Goal: Entertainment & Leisure: Browse casually

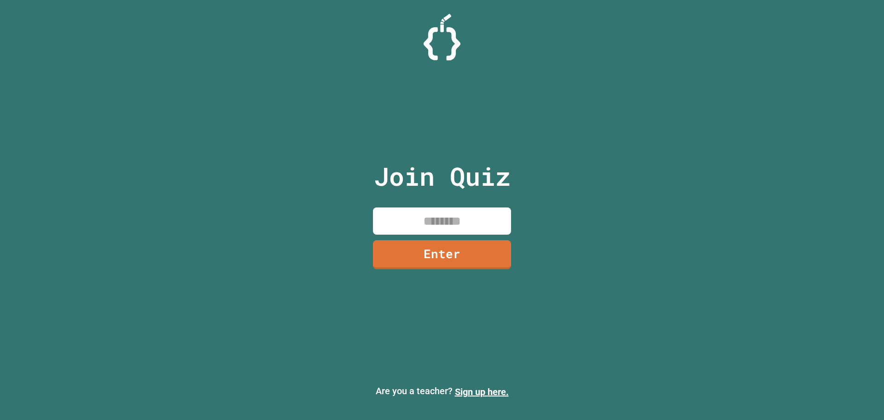
click at [435, 227] on input at bounding box center [442, 220] width 138 height 27
type input "********"
click at [468, 238] on div "Join Quiz ******** Enter" at bounding box center [442, 210] width 155 height 374
click at [462, 246] on link "Enter" at bounding box center [442, 253] width 138 height 30
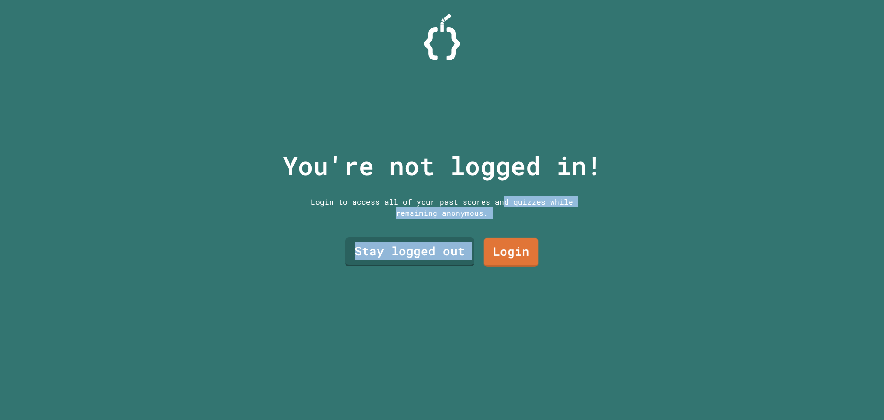
drag, startPoint x: 481, startPoint y: 250, endPoint x: 456, endPoint y: 232, distance: 31.2
click at [491, 192] on div "You're not logged in! Login to access all of your past scores and quizzes while…" at bounding box center [443, 210] width 338 height 420
click at [436, 241] on link "Stay logged out" at bounding box center [409, 251] width 129 height 30
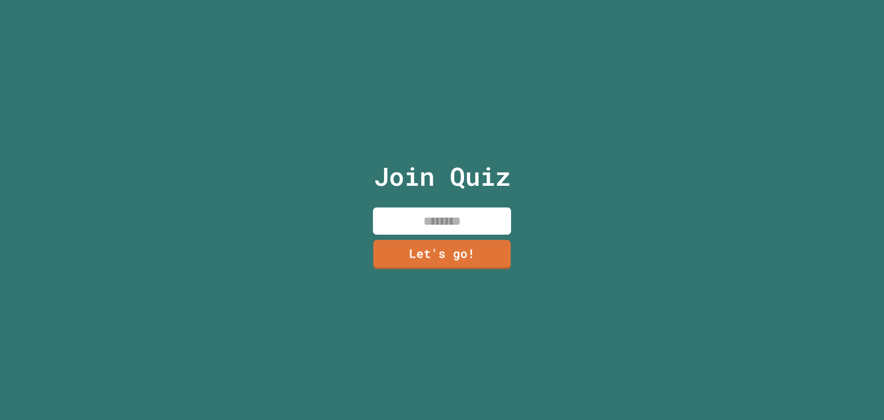
click at [449, 220] on input at bounding box center [442, 220] width 138 height 27
type input "*****"
click at [421, 243] on link "Let's go!" at bounding box center [441, 254] width 135 height 29
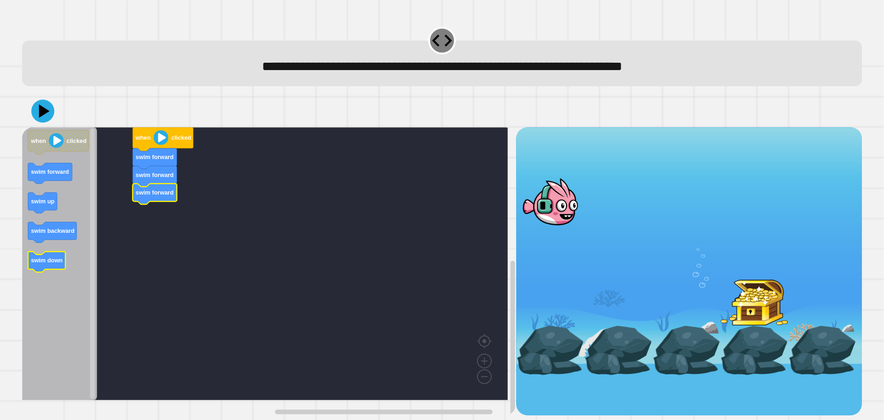
click at [47, 272] on rect "Blockly Workspace" at bounding box center [46, 261] width 37 height 21
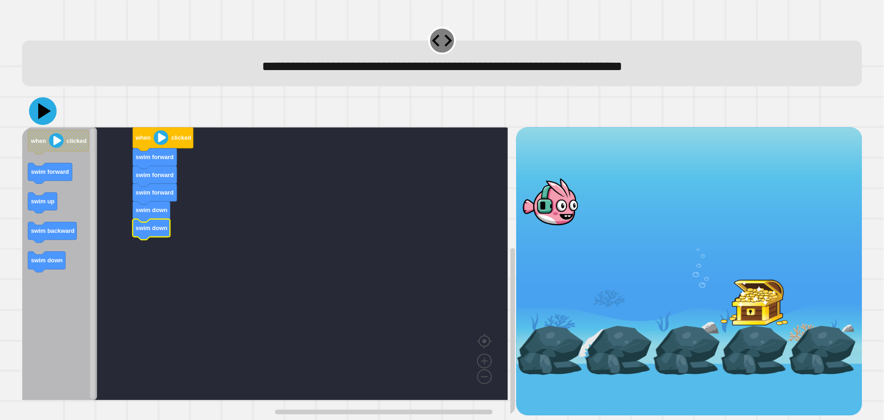
click at [37, 113] on icon at bounding box center [43, 111] width 28 height 28
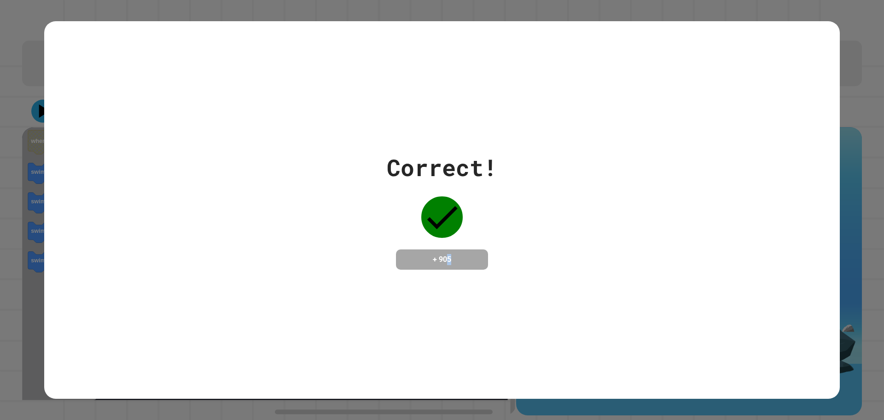
click at [453, 249] on div "+ 905" at bounding box center [442, 259] width 92 height 20
click at [521, 252] on div "Correct! + 905" at bounding box center [442, 209] width 796 height 119
click at [459, 300] on div "Correct! + 905" at bounding box center [442, 210] width 796 height 378
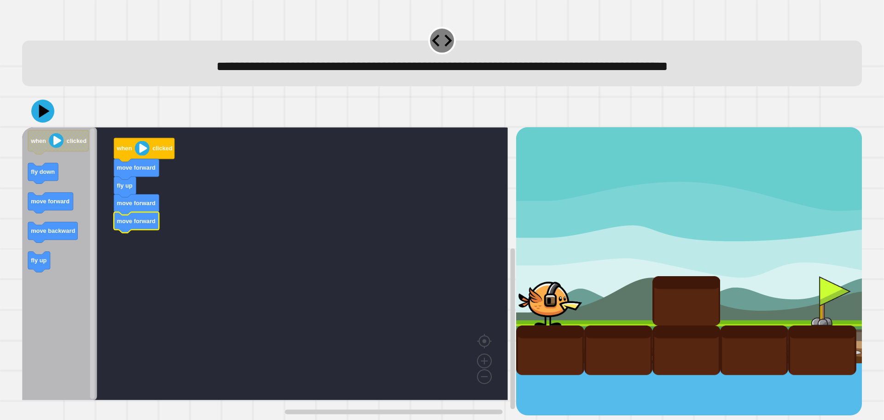
click at [55, 219] on icon "Blockly Workspace" at bounding box center [59, 263] width 75 height 273
click at [43, 110] on icon at bounding box center [44, 111] width 13 height 16
click at [181, 290] on icon "Blockly Workspace" at bounding box center [178, 296] width 30 height 21
click at [40, 115] on icon at bounding box center [44, 111] width 13 height 16
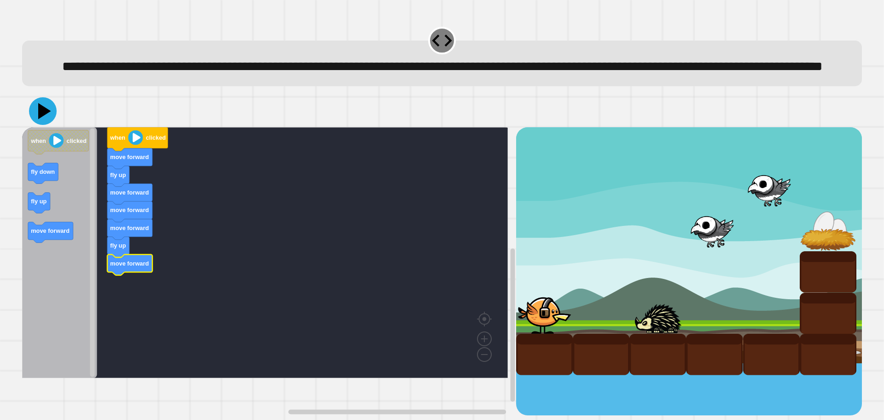
click at [48, 125] on icon at bounding box center [43, 111] width 28 height 28
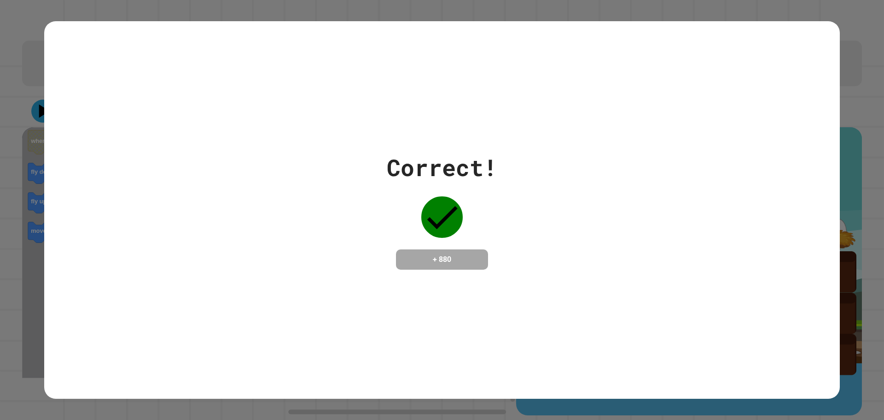
click at [474, 305] on div "Correct! + 880" at bounding box center [442, 210] width 796 height 378
click at [449, 282] on div "Correct! + 880" at bounding box center [442, 210] width 796 height 378
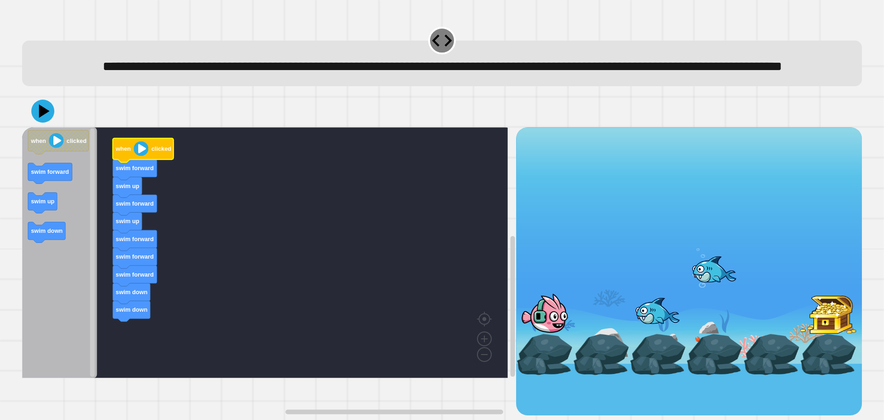
click at [140, 156] on image "Blockly Workspace" at bounding box center [141, 148] width 15 height 15
click at [20, 130] on div "when clicked swim forward swim up swim forward swim up swim forward swim forwar…" at bounding box center [442, 255] width 849 height 329
click at [36, 123] on icon at bounding box center [42, 110] width 23 height 23
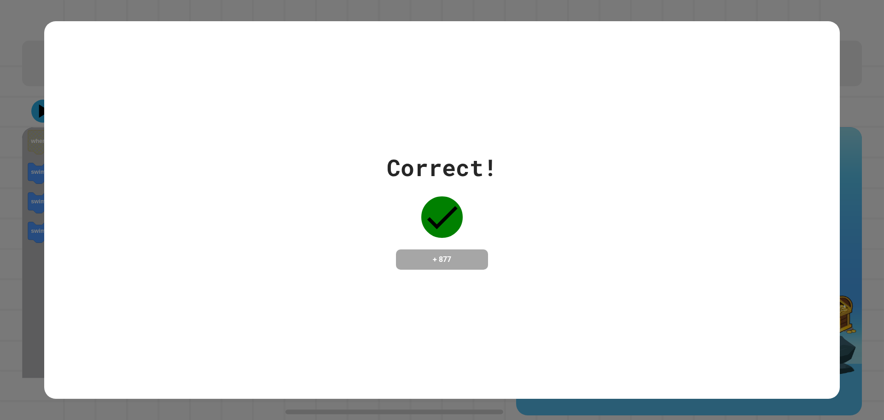
click at [393, 297] on div "Correct! + 877" at bounding box center [442, 210] width 796 height 378
drag, startPoint x: 378, startPoint y: 154, endPoint x: 503, endPoint y: 162, distance: 125.1
click at [503, 162] on div "Correct! + 877" at bounding box center [442, 209] width 796 height 119
click at [505, 161] on div "Correct! + 877" at bounding box center [442, 209] width 796 height 119
click at [493, 159] on div "Correct!" at bounding box center [442, 167] width 111 height 35
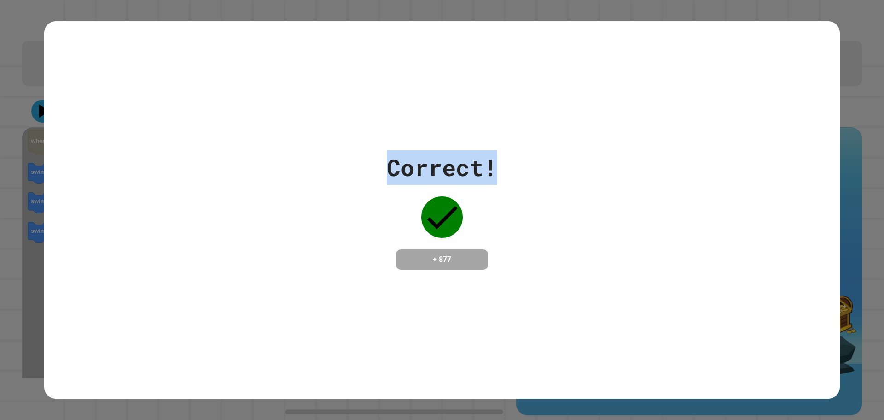
click at [490, 138] on div "Correct! + 877" at bounding box center [442, 210] width 796 height 378
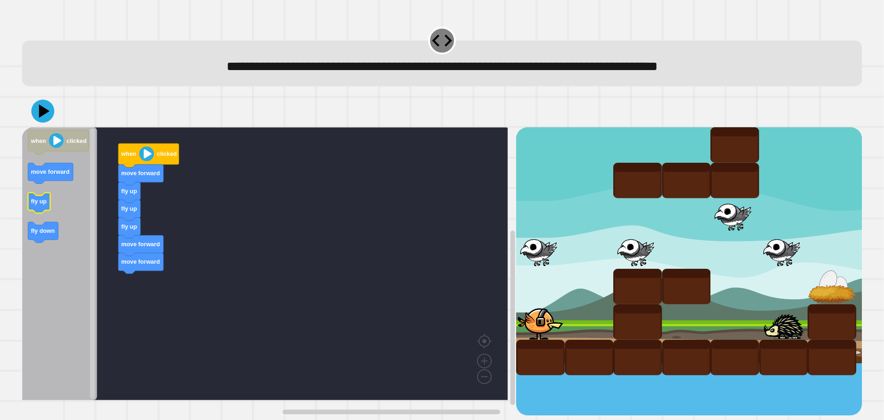
click at [44, 203] on text "fly up" at bounding box center [39, 201] width 16 height 7
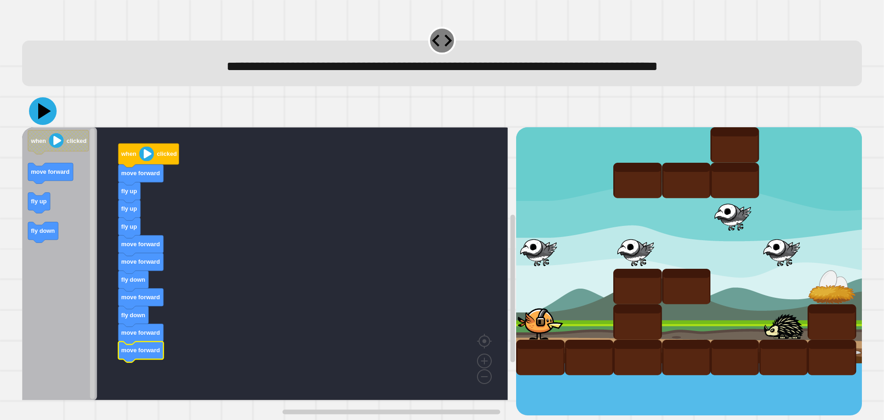
click at [47, 116] on icon at bounding box center [43, 111] width 28 height 28
click at [785, 312] on div at bounding box center [784, 321] width 49 height 35
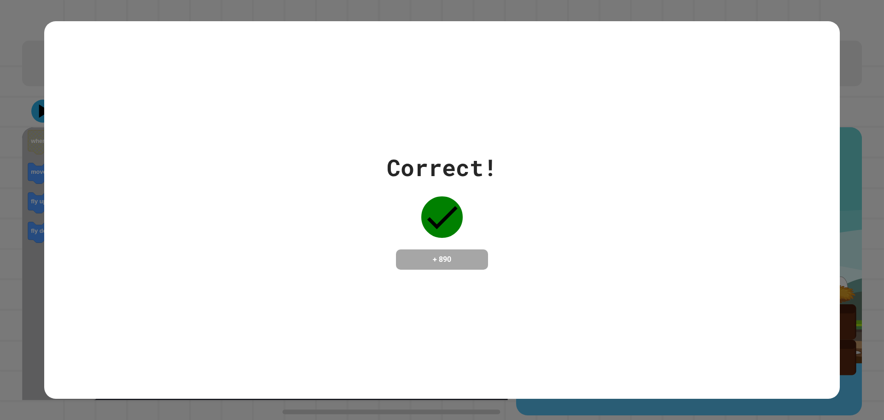
click at [352, 196] on div "Correct! + 890" at bounding box center [442, 209] width 796 height 119
drag, startPoint x: 275, startPoint y: 248, endPoint x: 289, endPoint y: 231, distance: 22.3
drag, startPoint x: 289, startPoint y: 231, endPoint x: 301, endPoint y: 240, distance: 14.8
click at [305, 233] on div "Correct! + 890" at bounding box center [442, 209] width 796 height 119
click at [240, 72] on div "Correct! + 890" at bounding box center [442, 210] width 796 height 378
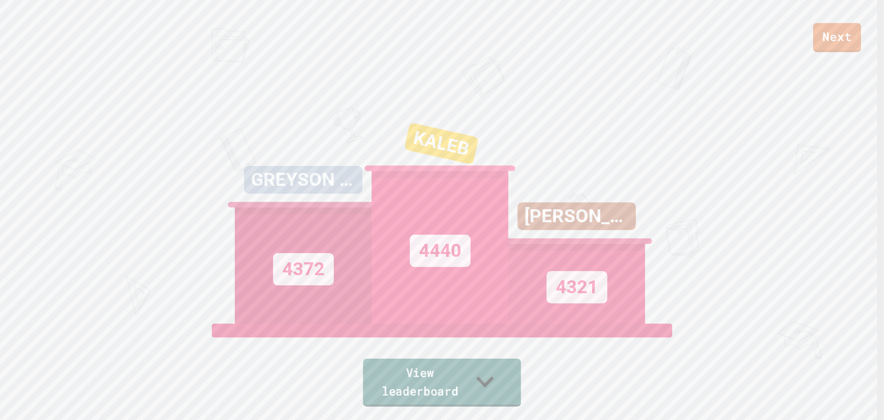
drag, startPoint x: 415, startPoint y: 396, endPoint x: 409, endPoint y: 354, distance: 42.9
click at [415, 396] on link "View leaderboard" at bounding box center [442, 382] width 158 height 48
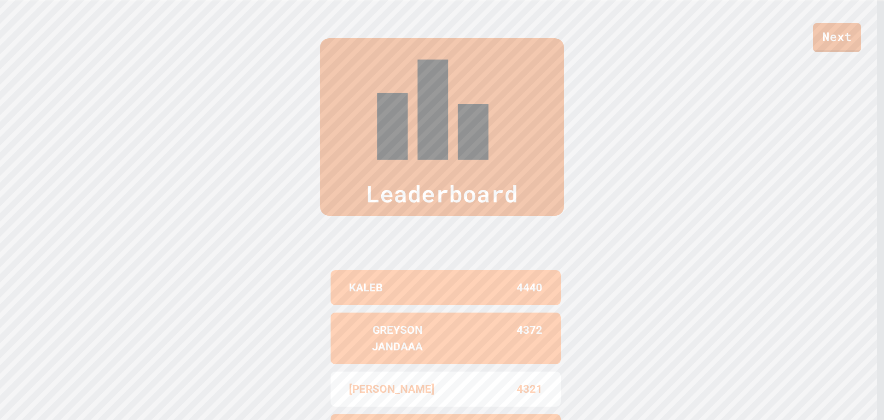
scroll to position [423, 0]
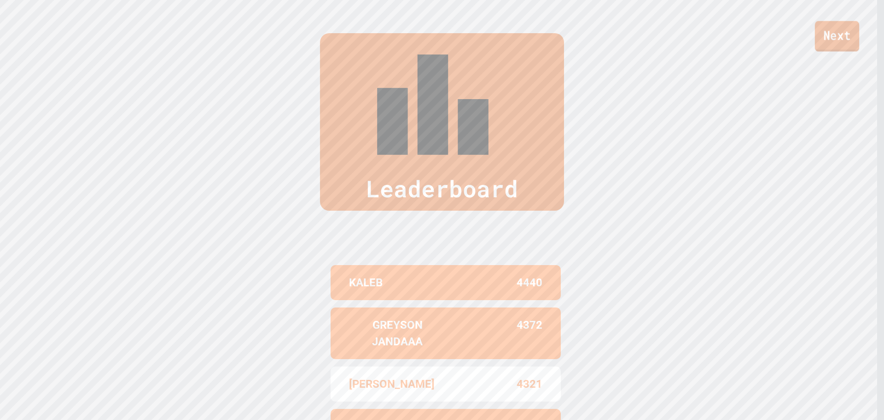
click at [837, 28] on link "Next" at bounding box center [837, 36] width 44 height 30
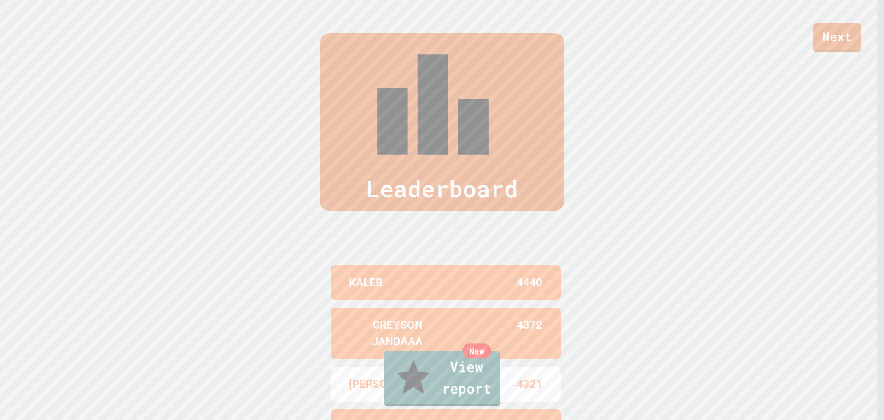
click at [473, 382] on link "New View report" at bounding box center [442, 378] width 117 height 55
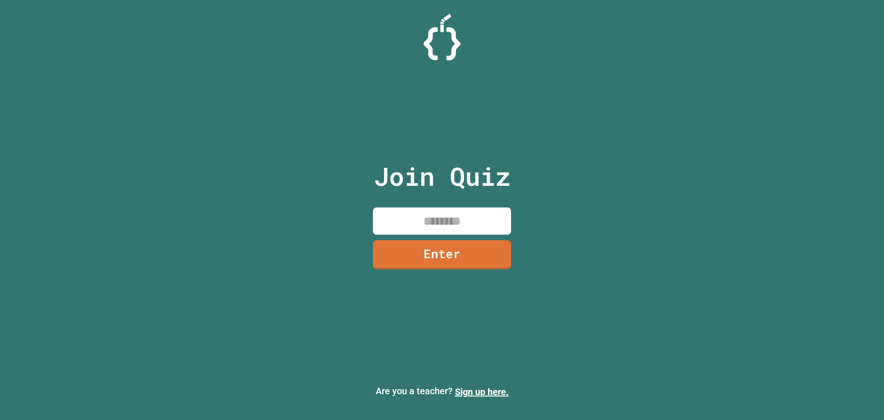
click at [422, 214] on input at bounding box center [442, 220] width 138 height 27
click at [412, 250] on link "Enter" at bounding box center [442, 253] width 136 height 30
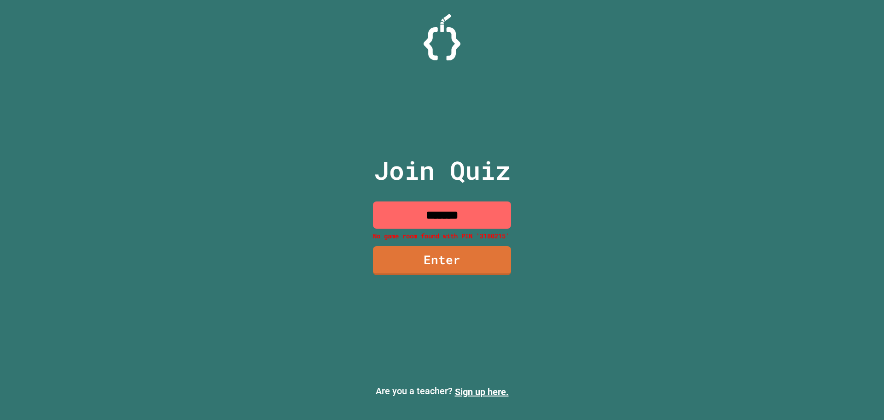
click at [491, 215] on input "*******" at bounding box center [442, 214] width 138 height 27
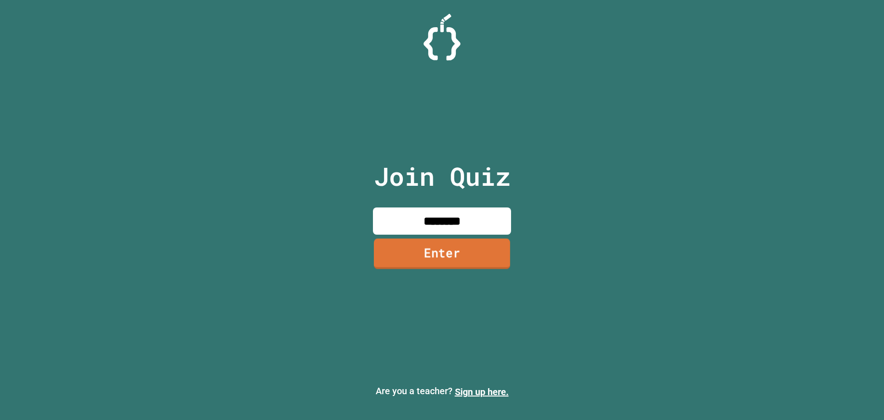
type input "********"
click at [471, 258] on link "Enter" at bounding box center [442, 253] width 136 height 30
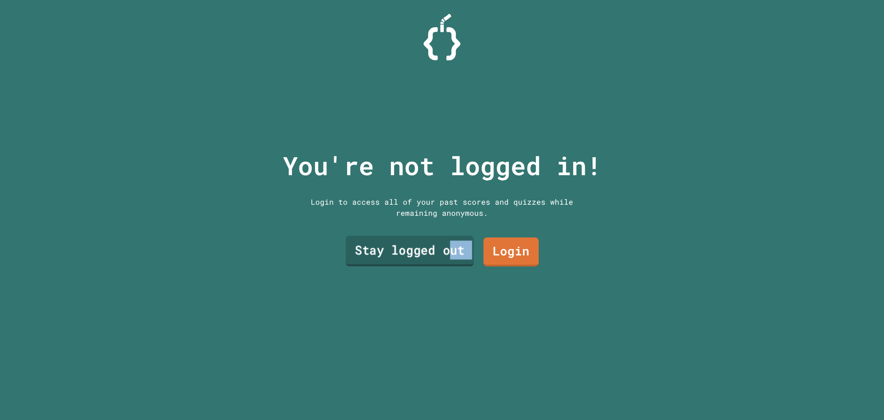
drag, startPoint x: 449, startPoint y: 255, endPoint x: 504, endPoint y: 269, distance: 57.1
click at [502, 278] on div "You're not logged in! Login to access all of your past scores and quizzes while…" at bounding box center [443, 210] width 338 height 420
click at [436, 244] on link "Stay logged out" at bounding box center [410, 250] width 118 height 30
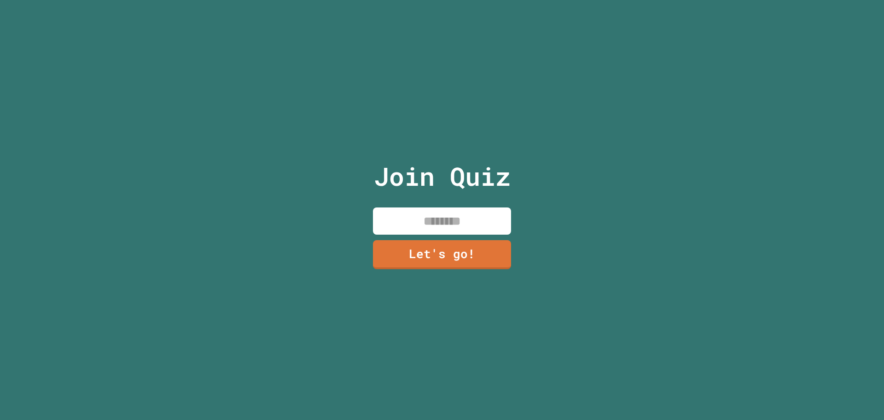
click at [473, 209] on input at bounding box center [442, 220] width 138 height 27
type input "*****"
click at [433, 241] on link "Let's go!" at bounding box center [442, 253] width 125 height 30
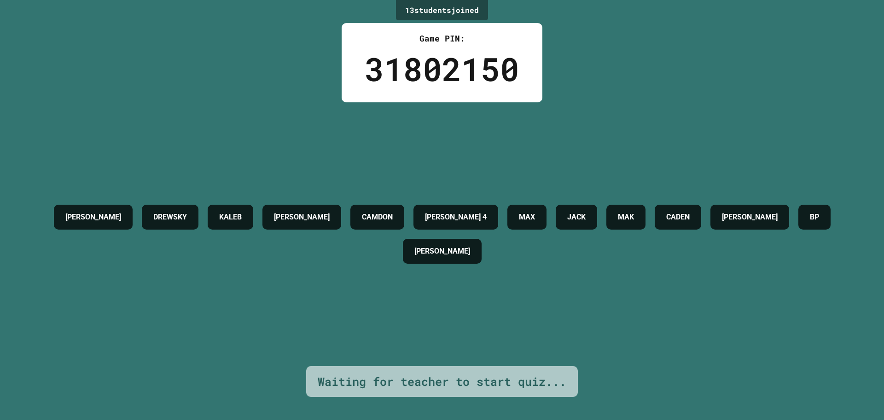
click at [722, 222] on h4 "[PERSON_NAME]" at bounding box center [750, 216] width 56 height 11
click at [487, 211] on h4 "[PERSON_NAME] 4" at bounding box center [456, 216] width 62 height 11
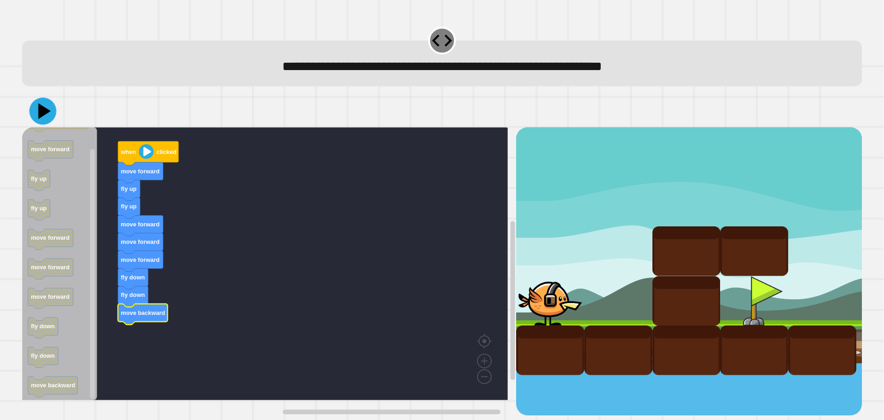
click at [36, 106] on icon at bounding box center [42, 111] width 27 height 27
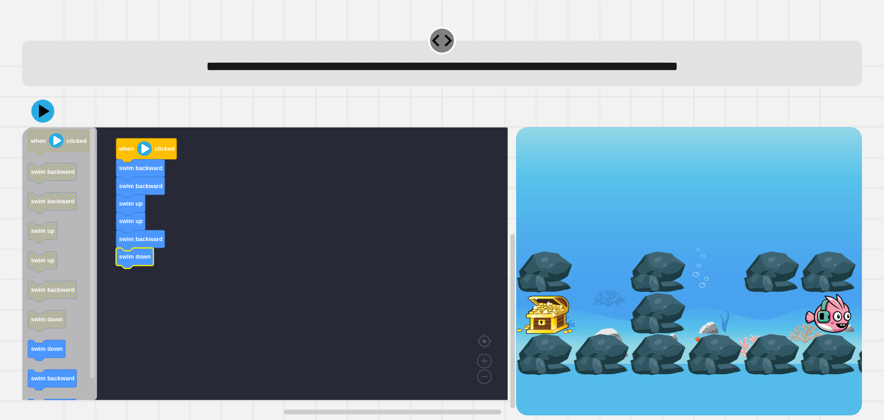
click at [51, 355] on icon "Blockly Workspace" at bounding box center [59, 263] width 75 height 273
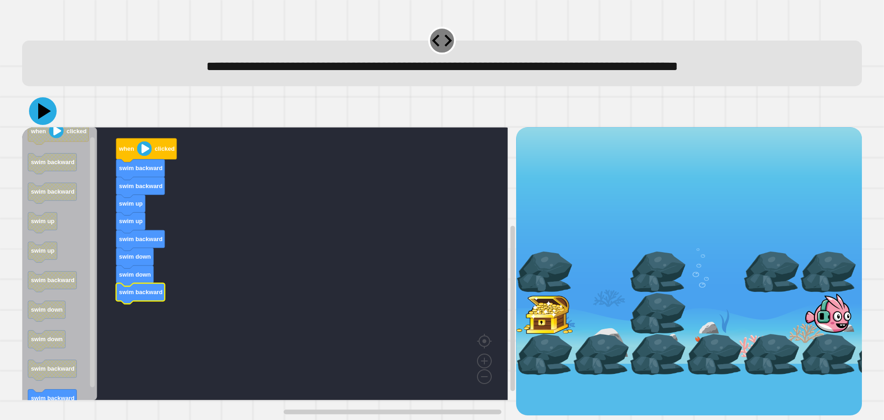
click at [45, 107] on icon at bounding box center [43, 111] width 28 height 28
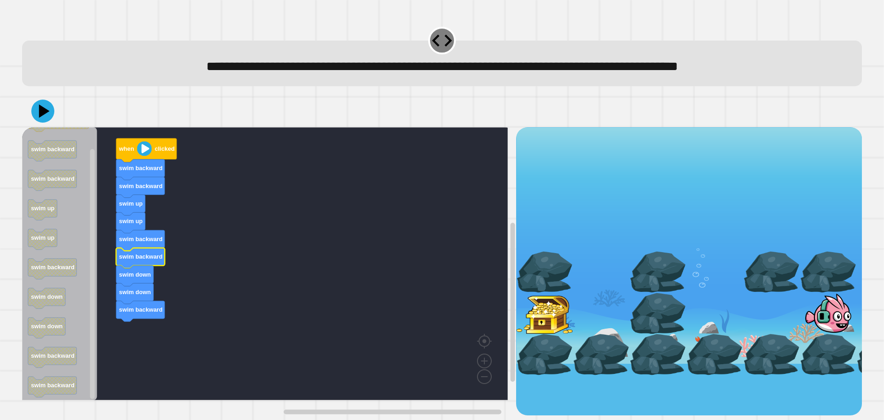
click at [48, 117] on icon at bounding box center [42, 110] width 23 height 23
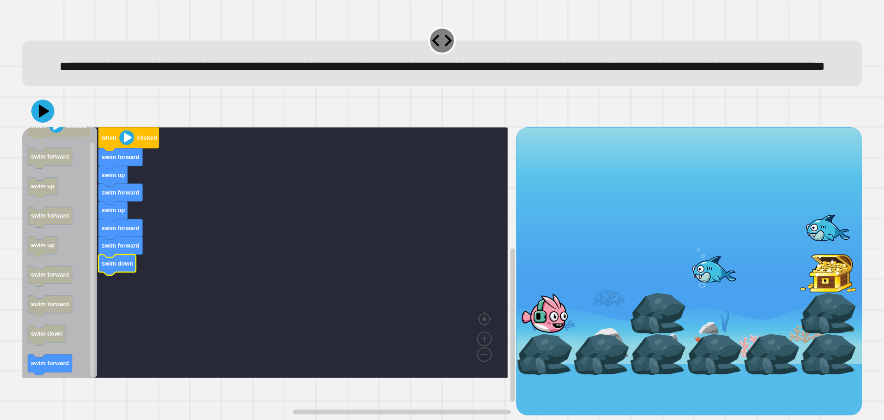
click at [58, 375] on g "when clicked swim forward swim up swim forward swim up swim forward swim forwar…" at bounding box center [58, 245] width 61 height 260
click at [41, 119] on icon at bounding box center [44, 112] width 12 height 16
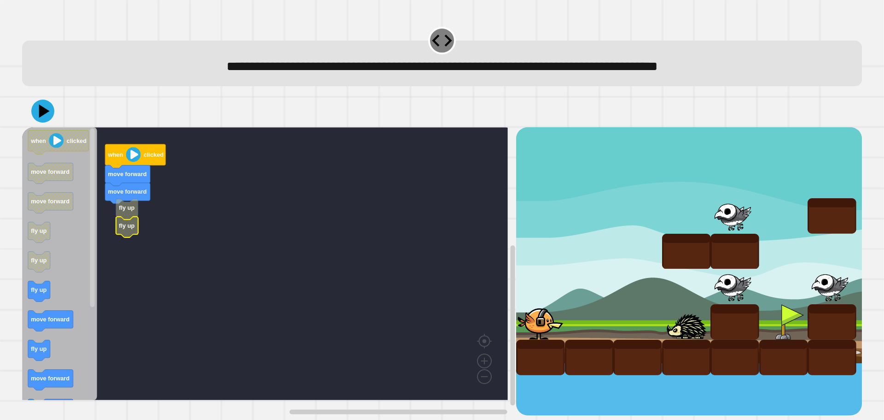
click at [120, 211] on g "when clicked move forward move forward fly up fly up" at bounding box center [271, 263] width 499 height 273
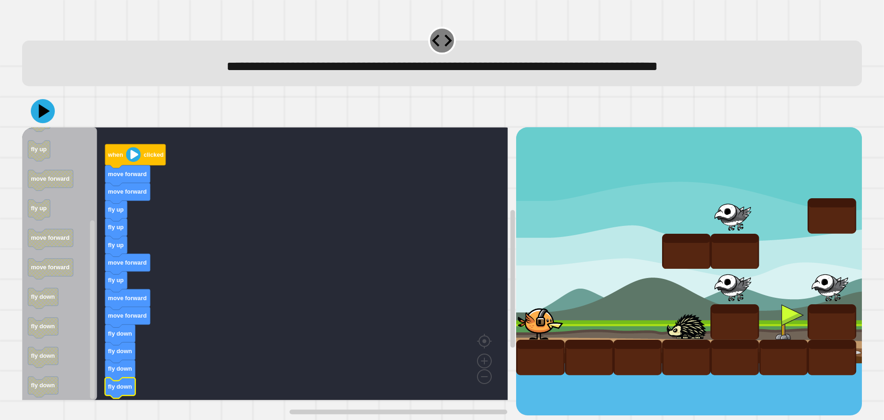
click at [35, 121] on icon at bounding box center [43, 111] width 24 height 24
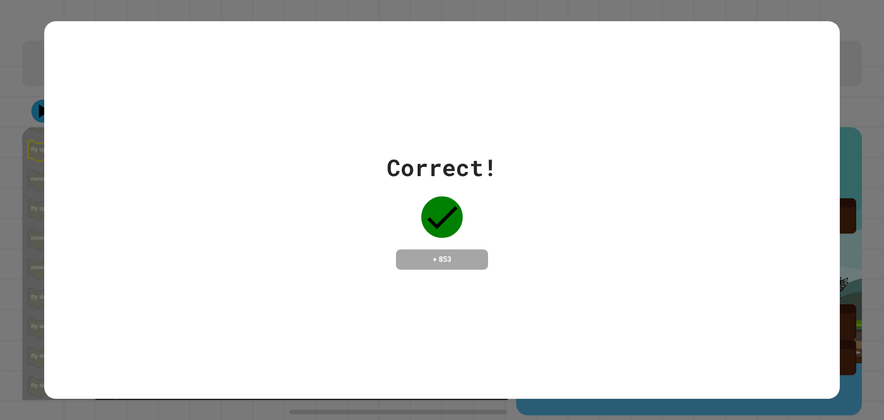
click at [371, 317] on div "Correct! + 853" at bounding box center [442, 210] width 796 height 378
click at [0, 216] on div "Correct! + 853" at bounding box center [442, 210] width 884 height 420
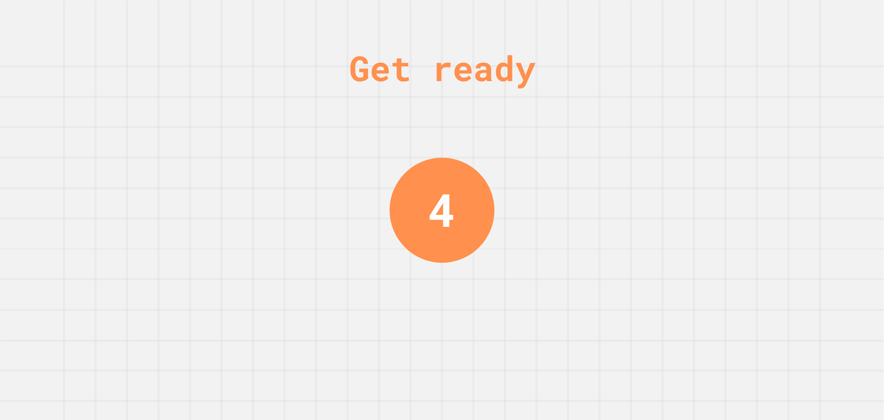
drag, startPoint x: 581, startPoint y: 266, endPoint x: 579, endPoint y: 272, distance: 5.8
click at [579, 272] on div "Get ready 4" at bounding box center [442, 210] width 884 height 420
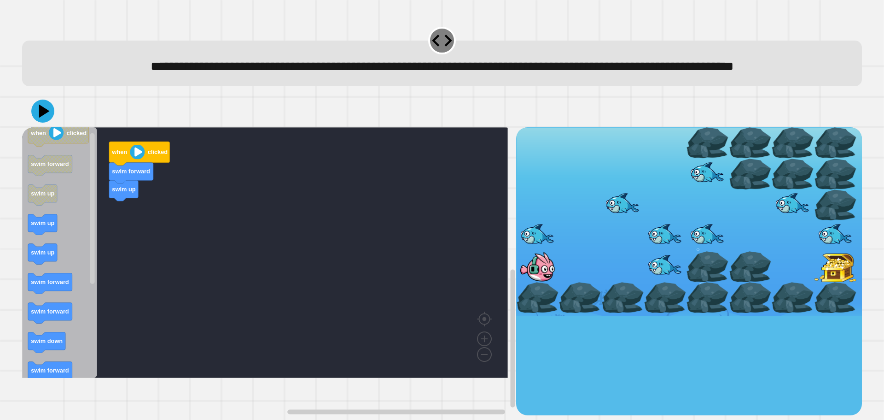
click at [85, 255] on icon "Blockly Workspace" at bounding box center [59, 252] width 75 height 251
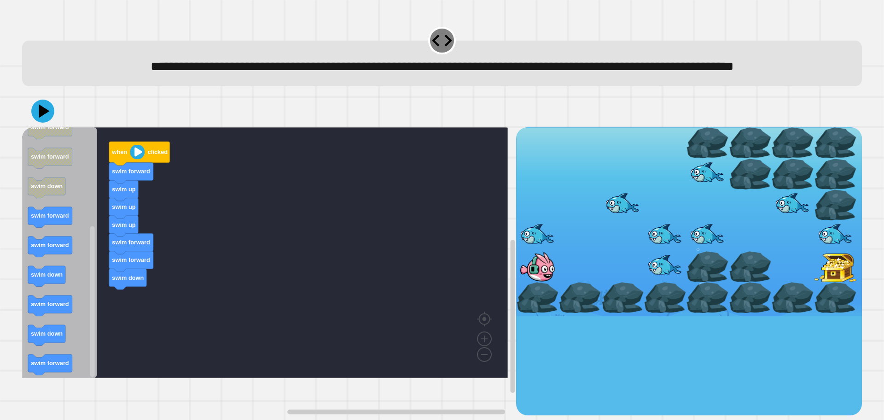
click at [103, 243] on div "when clicked swim forward swim up swim up swim up swim forward swim forward swi…" at bounding box center [269, 271] width 494 height 288
click at [119, 185] on div "when clicked swim forward swim up swim up swim up swim forward swim forward swi…" at bounding box center [269, 271] width 494 height 288
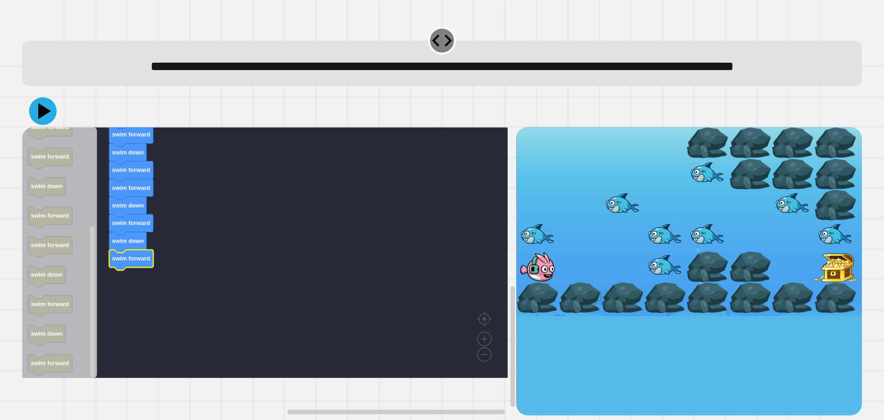
click at [33, 125] on icon at bounding box center [43, 111] width 28 height 28
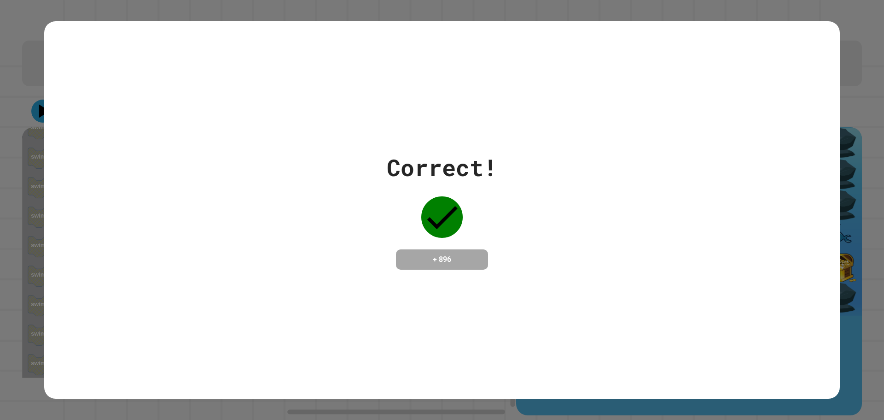
click at [399, 182] on div "Correct! + 896" at bounding box center [442, 209] width 111 height 119
click at [340, 200] on div "Correct! + 896" at bounding box center [442, 209] width 796 height 119
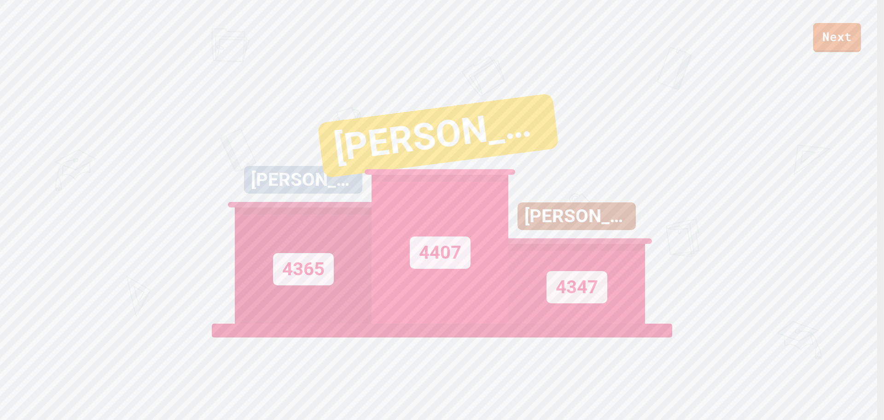
click at [622, 313] on div "4347" at bounding box center [577, 284] width 137 height 80
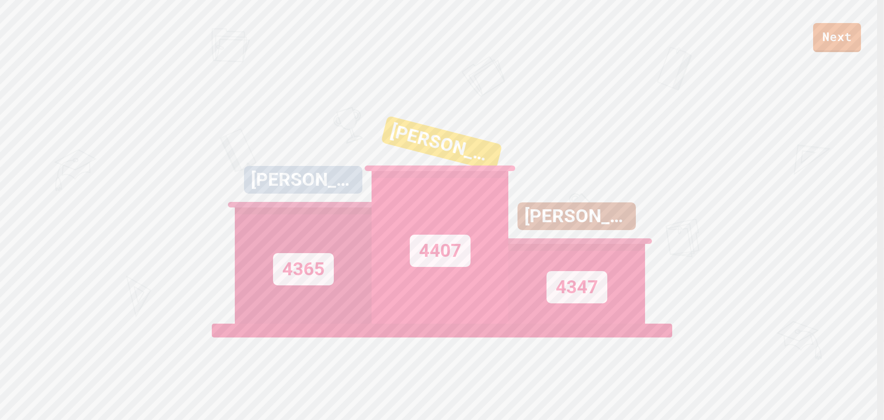
click at [579, 230] on div "[PERSON_NAME] 4" at bounding box center [577, 216] width 118 height 28
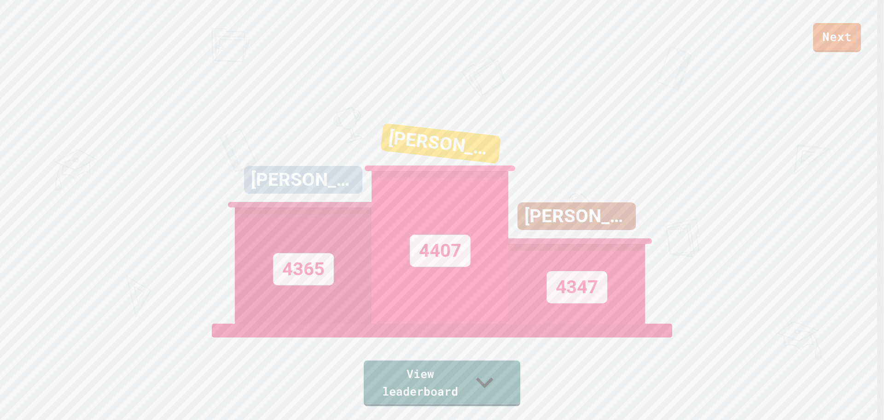
drag, startPoint x: 553, startPoint y: 275, endPoint x: 568, endPoint y: 253, distance: 26.7
drag, startPoint x: 568, startPoint y: 253, endPoint x: 496, endPoint y: 322, distance: 99.7
click at [496, 322] on div "4407" at bounding box center [440, 247] width 137 height 152
click at [848, 29] on link "Next" at bounding box center [837, 36] width 47 height 30
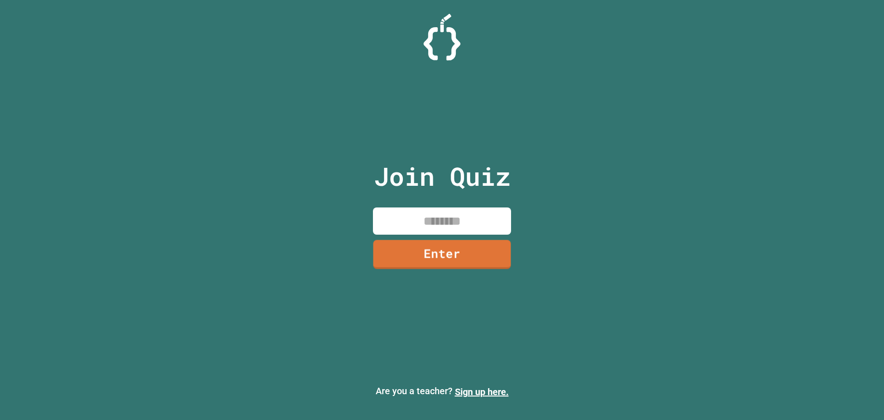
click at [456, 215] on input at bounding box center [442, 220] width 138 height 27
type input "********"
click at [448, 249] on link "Enter" at bounding box center [442, 253] width 129 height 30
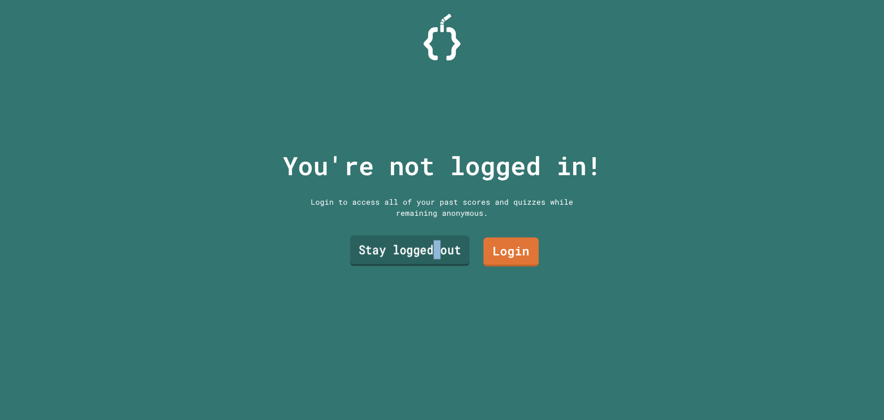
drag, startPoint x: 433, startPoint y: 248, endPoint x: 428, endPoint y: 255, distance: 8.7
click at [428, 255] on link "Stay logged out" at bounding box center [409, 250] width 119 height 30
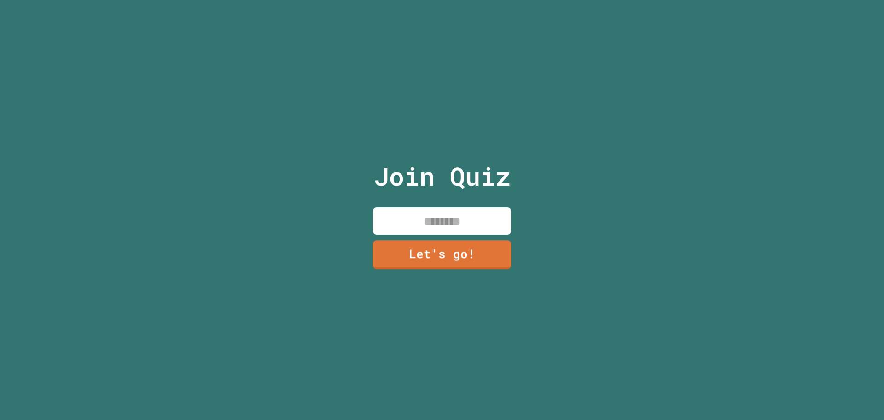
click at [453, 198] on div "Join Quiz Let's go!" at bounding box center [442, 210] width 155 height 420
click at [441, 218] on input at bounding box center [442, 220] width 138 height 27
type input "*****"
click at [442, 245] on link "Let's go!" at bounding box center [442, 253] width 140 height 29
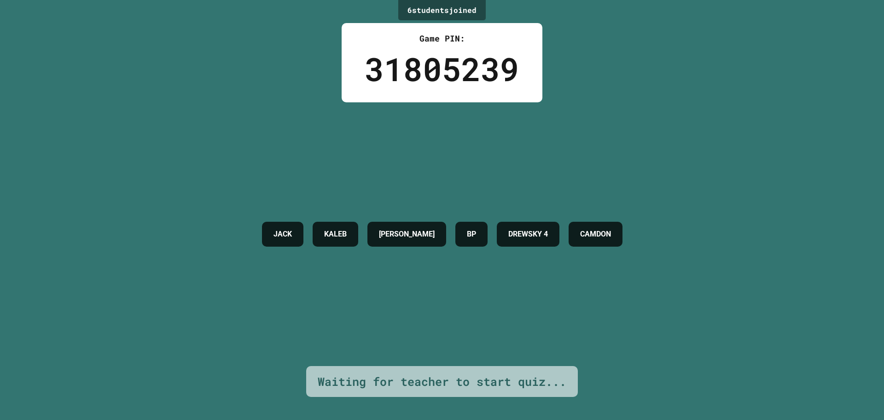
drag, startPoint x: 380, startPoint y: 236, endPoint x: 385, endPoint y: 231, distance: 6.8
drag, startPoint x: 385, startPoint y: 231, endPoint x: 327, endPoint y: 209, distance: 61.9
click at [327, 217] on div "[PERSON_NAME] BP DREWSKY 4 CAMDON" at bounding box center [442, 234] width 370 height 34
click at [469, 269] on div "[PERSON_NAME] BP DREWSKY 4 CAMDON" at bounding box center [442, 233] width 370 height 263
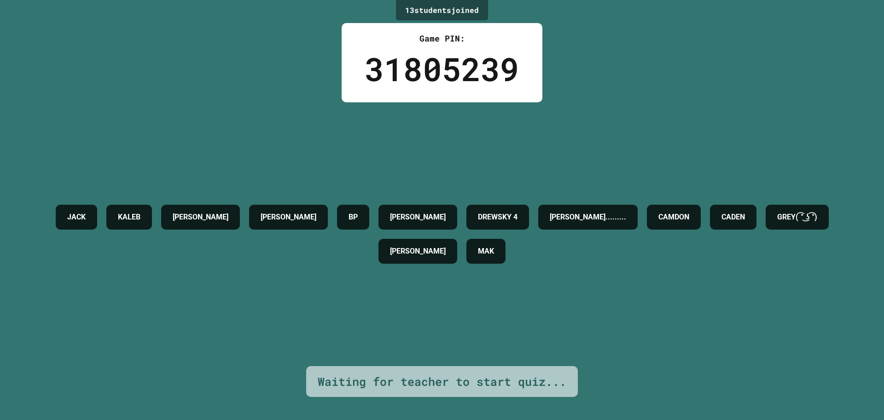
drag, startPoint x: 321, startPoint y: 208, endPoint x: 285, endPoint y: 166, distance: 54.9
click at [285, 166] on div "[PERSON_NAME] [PERSON_NAME] [PERSON_NAME] 4 [PERSON_NAME]......... [PERSON_NAME…" at bounding box center [442, 233] width 838 height 263
click at [777, 222] on h4 "GREY( ͡° ͜ʖ ͡°)" at bounding box center [797, 216] width 40 height 11
drag, startPoint x: 460, startPoint y: 234, endPoint x: 409, endPoint y: 257, distance: 56.1
click at [777, 222] on h4 "GREY( ͡° ͜ʖ ͡°)" at bounding box center [797, 216] width 40 height 11
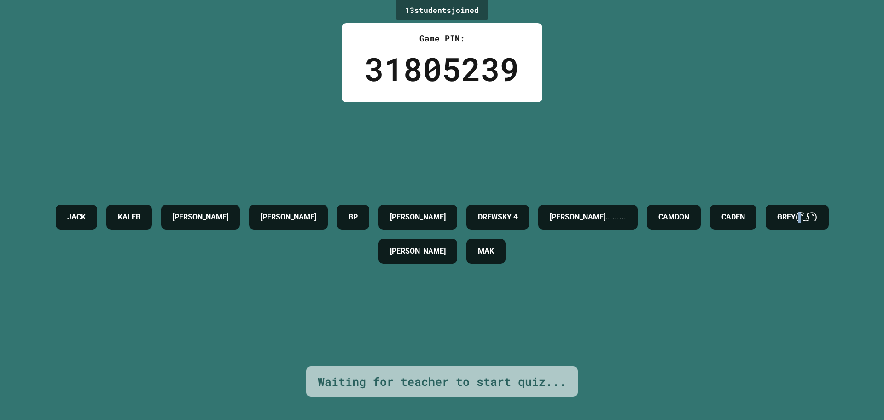
click at [777, 222] on h4 "GREY( ͡° ͜ʖ ͡°)" at bounding box center [797, 216] width 40 height 11
drag, startPoint x: 411, startPoint y: 250, endPoint x: 398, endPoint y: 263, distance: 18.6
click at [766, 229] on div "GREY( ͡° ͜ʖ ͡°)" at bounding box center [797, 217] width 63 height 25
click at [440, 211] on h4 "[PERSON_NAME]" at bounding box center [418, 216] width 56 height 11
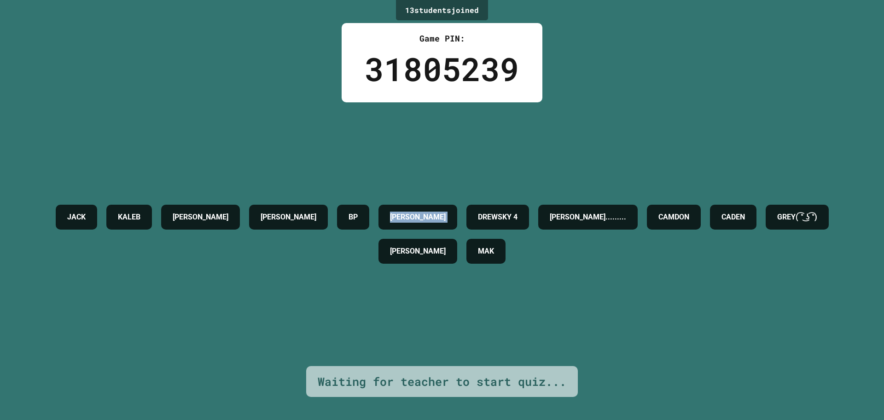
click at [440, 211] on h4 "[PERSON_NAME]" at bounding box center [418, 216] width 56 height 11
click at [433, 215] on h4 "[PERSON_NAME]" at bounding box center [418, 216] width 56 height 11
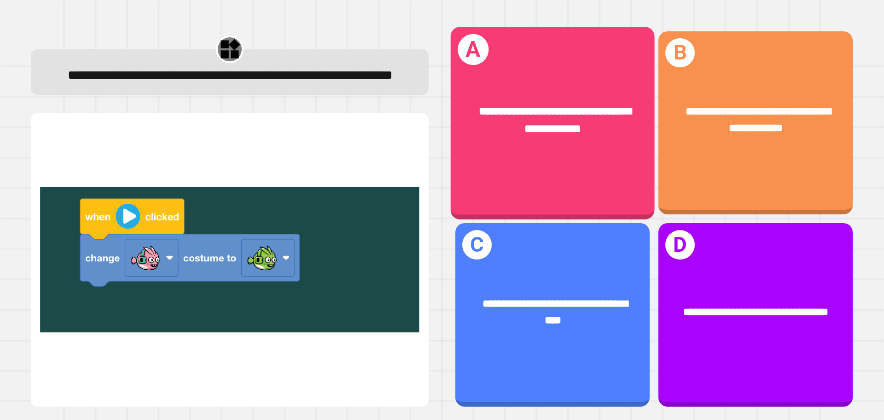
click at [500, 134] on div "**********" at bounding box center [553, 120] width 159 height 35
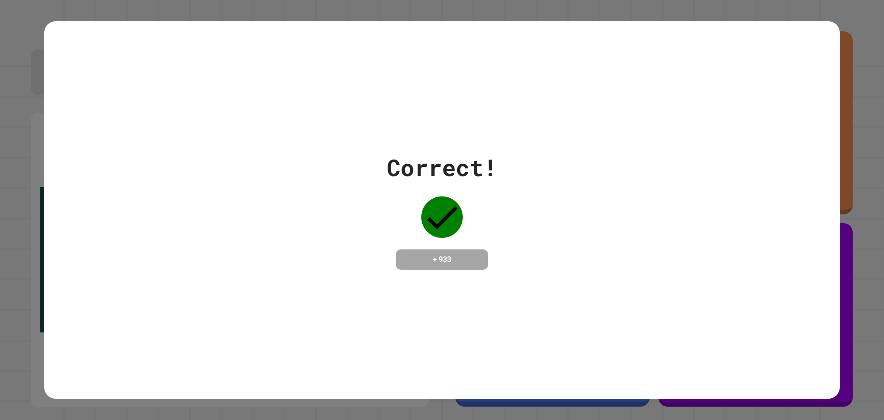
click at [497, 156] on div "Correct! + 933" at bounding box center [442, 209] width 796 height 119
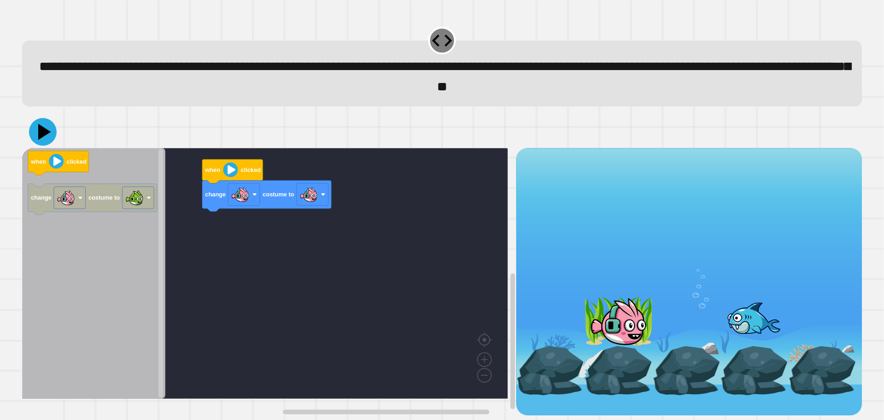
click at [48, 136] on icon at bounding box center [43, 132] width 28 height 28
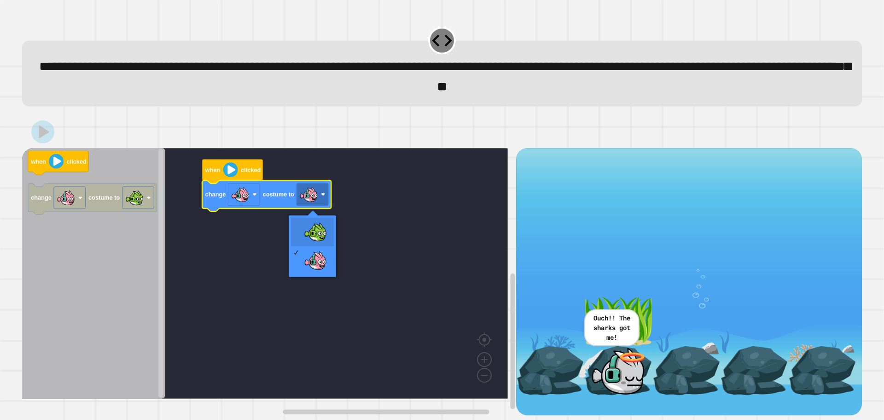
drag, startPoint x: 304, startPoint y: 226, endPoint x: 206, endPoint y: 183, distance: 106.9
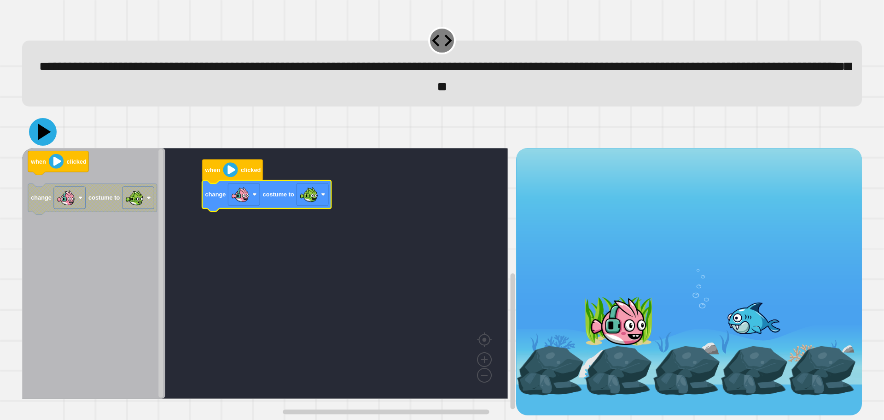
click at [41, 130] on icon at bounding box center [43, 132] width 28 height 28
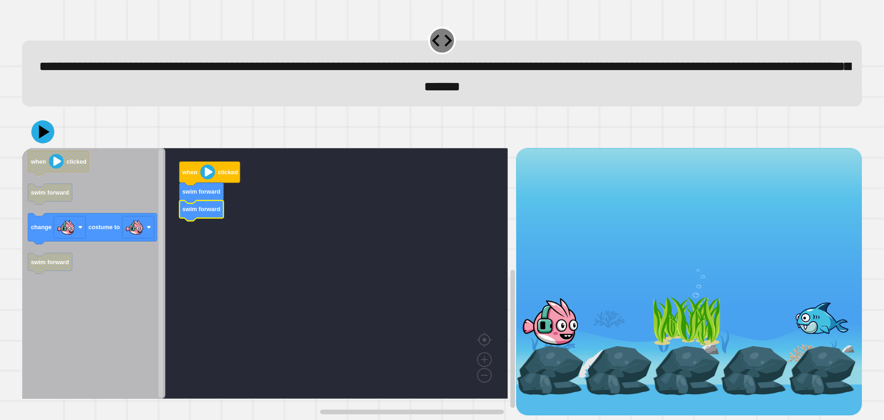
drag, startPoint x: 28, startPoint y: 247, endPoint x: 41, endPoint y: 239, distance: 14.7
click at [41, 239] on icon "when clicked swim forward change costume to swim forward" at bounding box center [93, 273] width 143 height 251
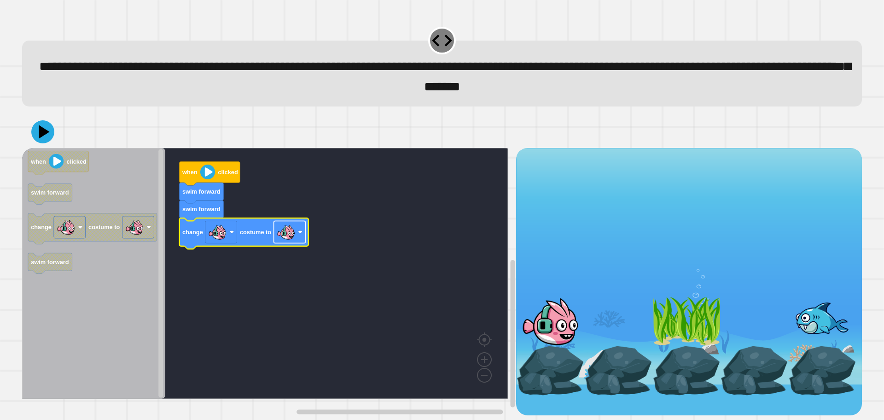
click at [294, 229] on image "Blockly Workspace" at bounding box center [286, 231] width 18 height 18
click at [42, 130] on icon at bounding box center [42, 131] width 23 height 23
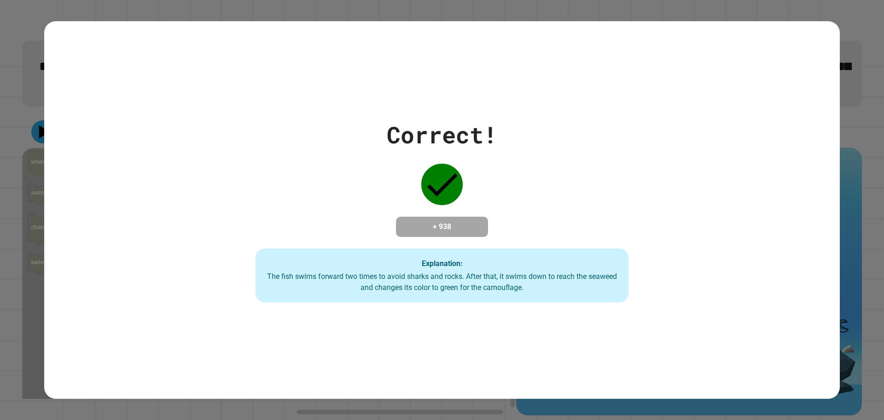
drag, startPoint x: 214, startPoint y: 216, endPoint x: 176, endPoint y: 204, distance: 39.6
click at [176, 207] on div "Correct! + 938 Explanation: The fish swims forward two times to avoid sharks an…" at bounding box center [441, 209] width 533 height 185
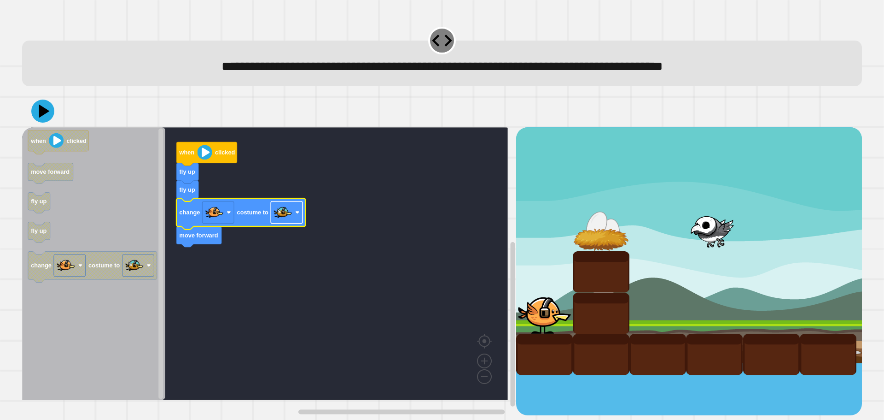
click at [294, 215] on rect "Blockly Workspace" at bounding box center [287, 212] width 32 height 22
click at [331, 257] on rect "Blockly Workspace" at bounding box center [265, 263] width 486 height 273
click at [209, 157] on image "Blockly Workspace" at bounding box center [205, 152] width 15 height 15
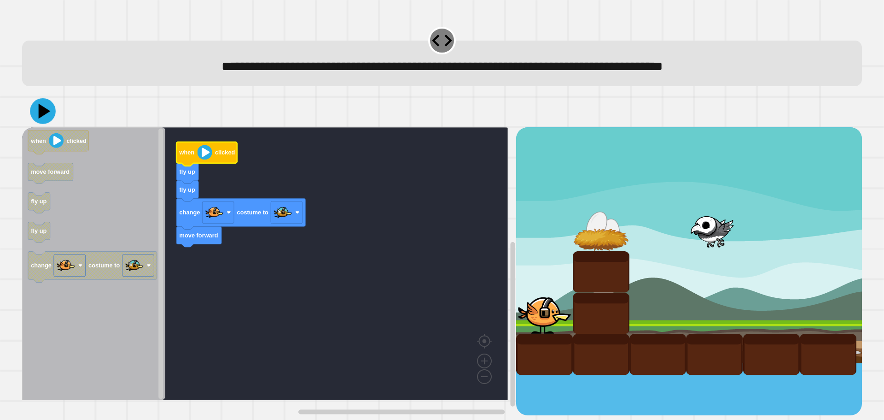
click at [43, 111] on icon at bounding box center [45, 111] width 12 height 15
click at [354, 159] on rect "Blockly Workspace" at bounding box center [265, 263] width 486 height 273
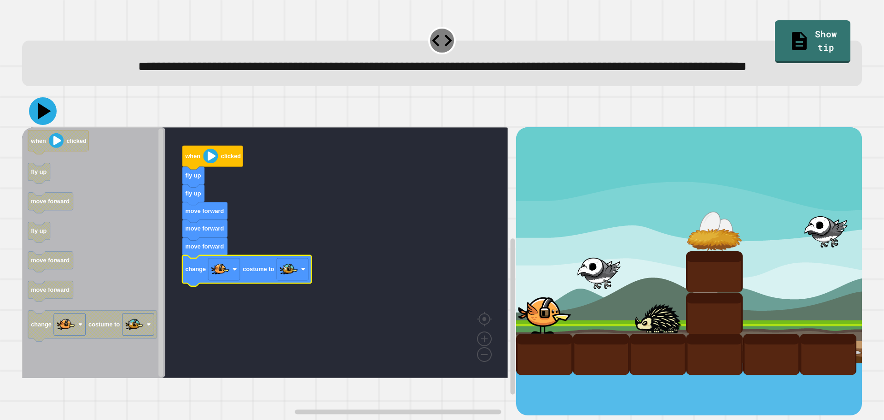
click at [41, 125] on icon at bounding box center [43, 111] width 28 height 28
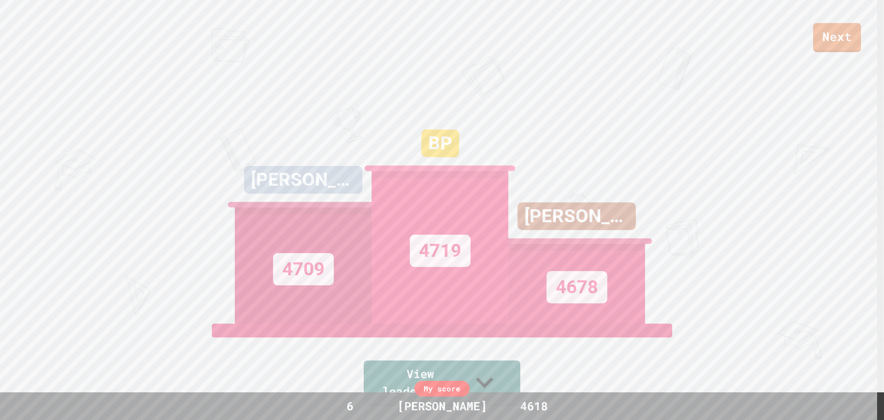
click at [847, 40] on link "Next" at bounding box center [837, 37] width 48 height 29
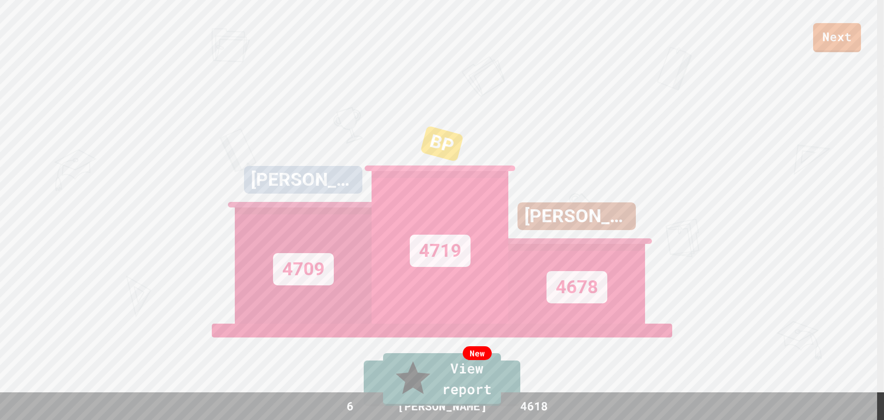
drag, startPoint x: 460, startPoint y: 221, endPoint x: 449, endPoint y: 251, distance: 31.8
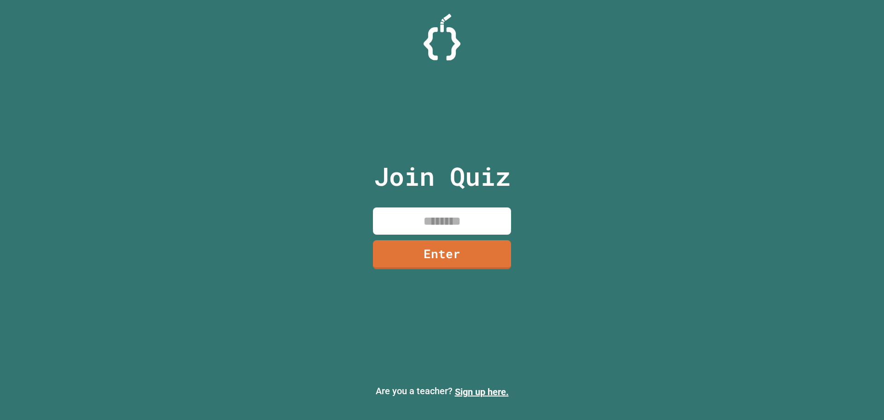
drag, startPoint x: 479, startPoint y: 221, endPoint x: 470, endPoint y: 210, distance: 13.4
click at [477, 221] on input at bounding box center [442, 220] width 138 height 27
